Goal: Navigation & Orientation: Go to known website

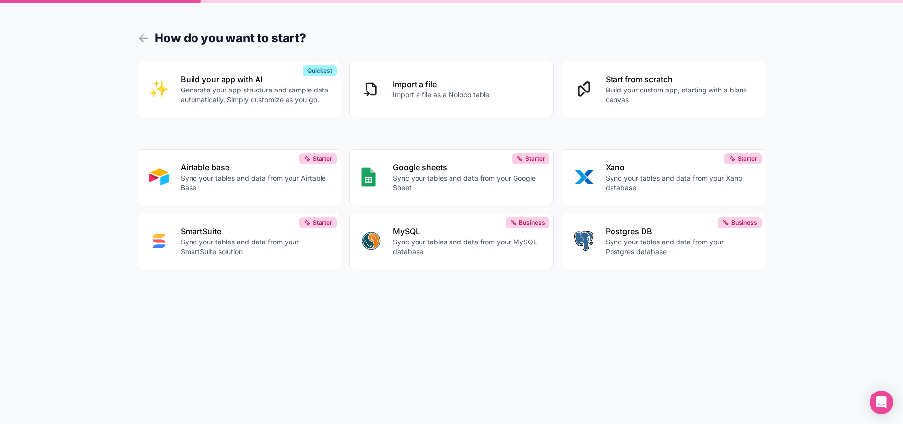
click at [155, 38] on h1 "How do you want to start?" at bounding box center [452, 39] width 630 height 18
click at [142, 39] on icon at bounding box center [144, 39] width 14 height 14
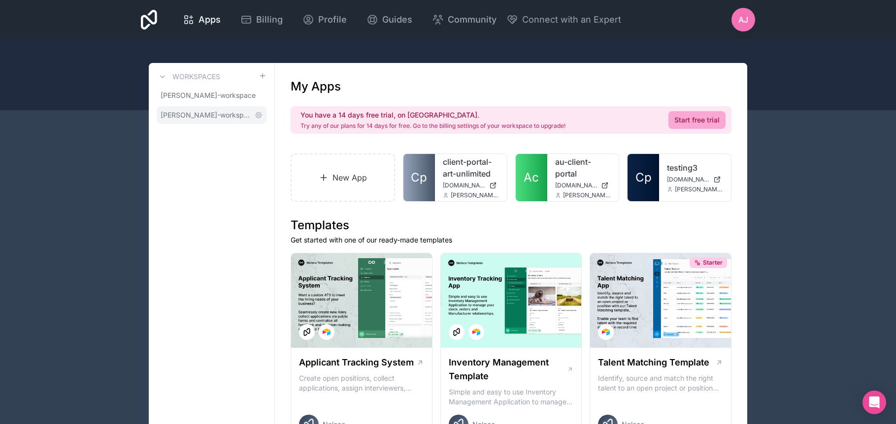
click at [201, 116] on span "[PERSON_NAME]-workspace" at bounding box center [206, 115] width 90 height 10
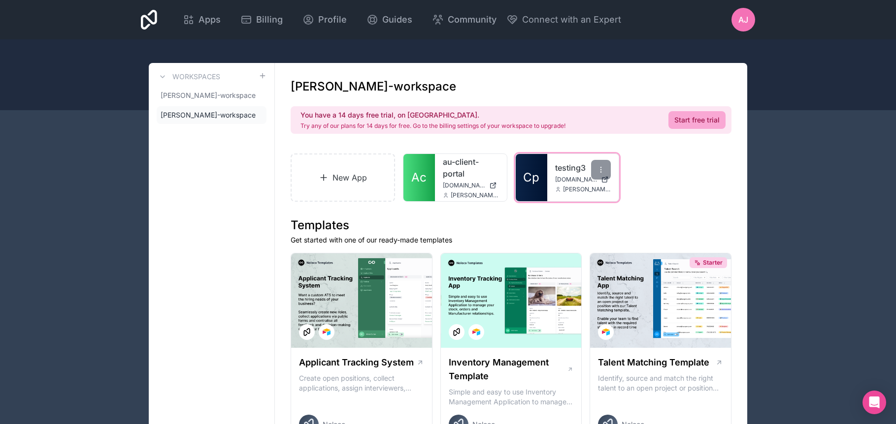
click at [547, 172] on div "testing3 [DOMAIN_NAME] [PERSON_NAME][DOMAIN_NAME][EMAIL_ADDRESS][PERSON_NAME][D…" at bounding box center [583, 177] width 72 height 47
click at [565, 167] on link "testing3" at bounding box center [583, 168] width 56 height 12
